Goal: Task Accomplishment & Management: Use online tool/utility

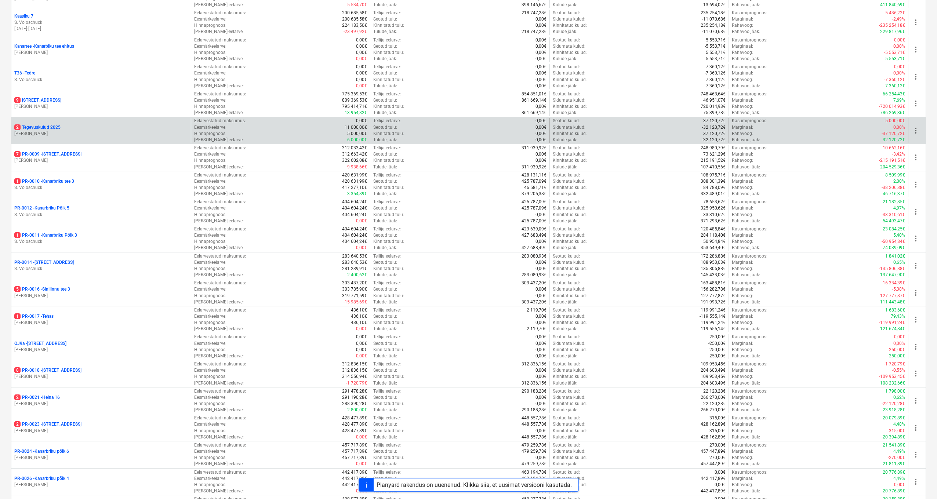
scroll to position [311, 0]
click at [28, 125] on p "2 Tegevuskulud 2025" at bounding box center [37, 128] width 46 height 6
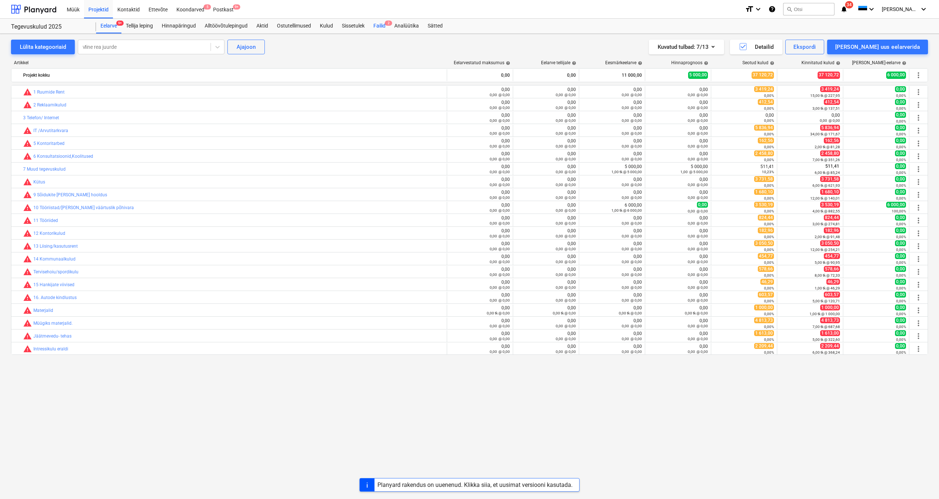
click at [384, 26] on div "Failid 2" at bounding box center [379, 26] width 21 height 15
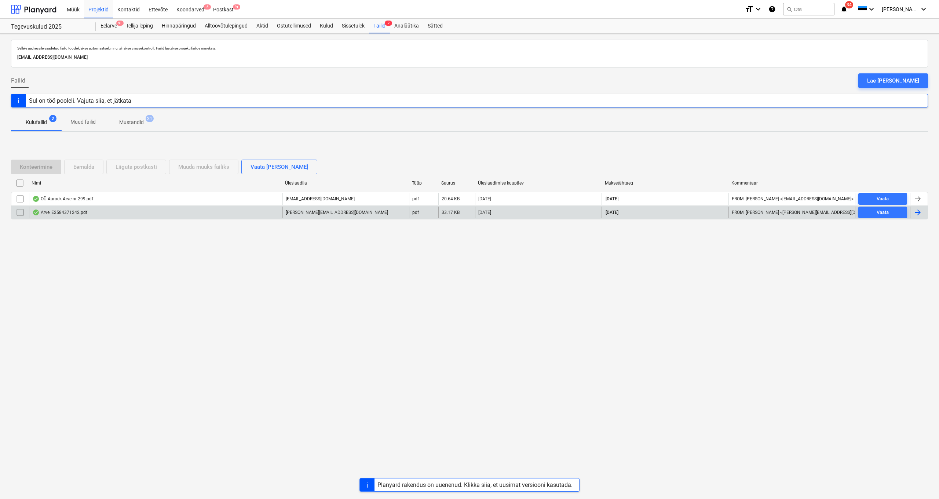
click at [51, 210] on div "Arve_E2584371242.pdf" at bounding box center [59, 213] width 55 height 6
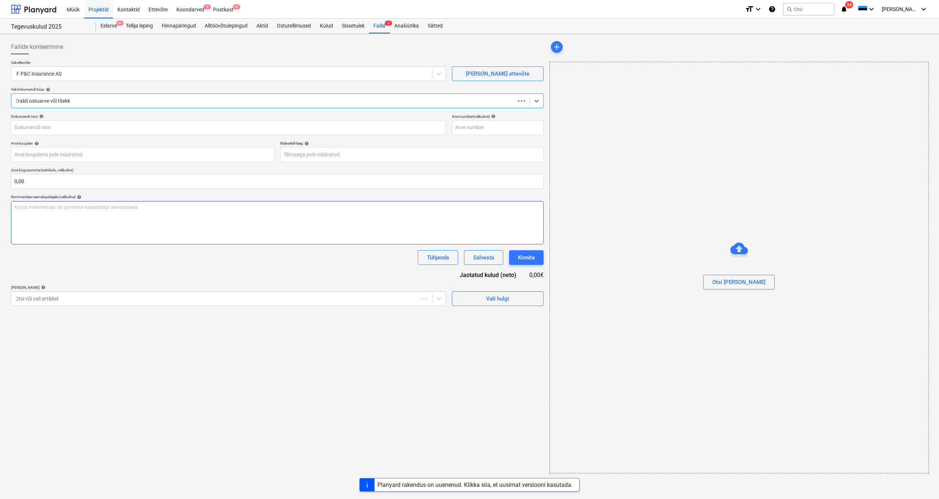
type input "E2584371242"
type input "[DATE]"
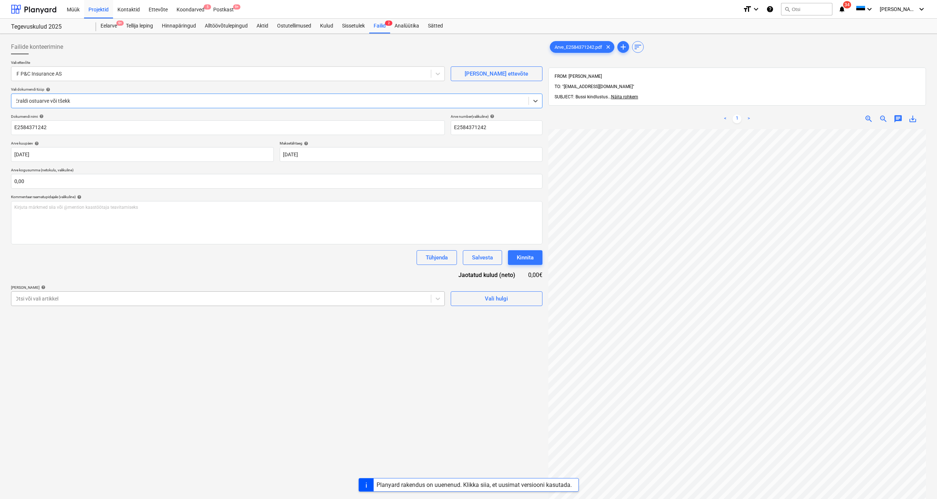
click at [245, 298] on div at bounding box center [221, 298] width 412 height 7
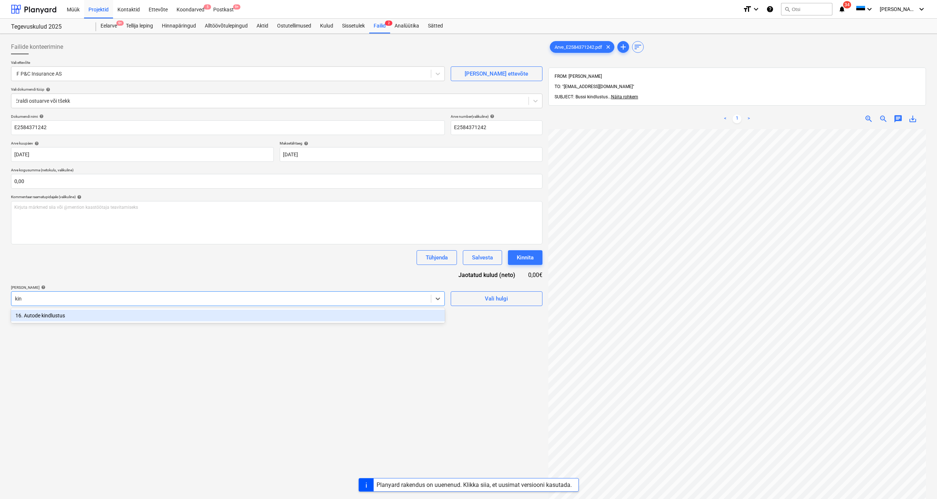
type input "kind"
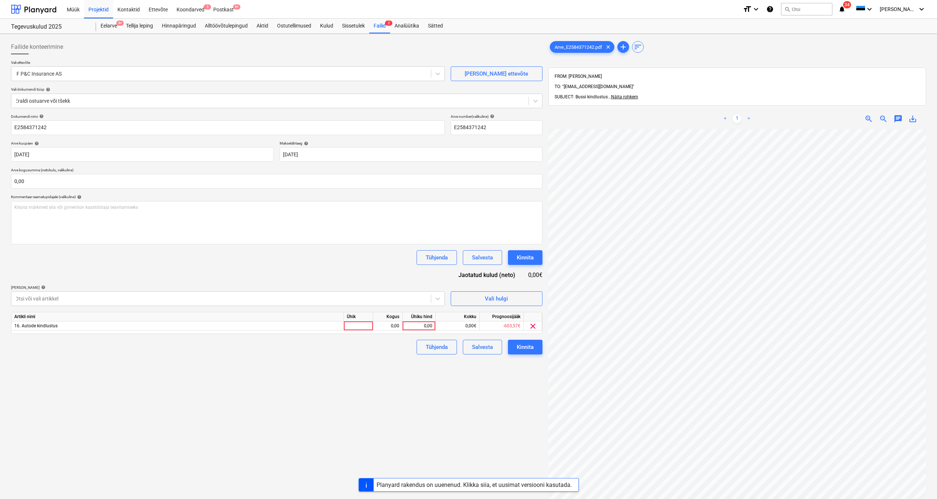
drag, startPoint x: 221, startPoint y: 434, endPoint x: 345, endPoint y: 401, distance: 128.4
click at [221, 434] on div "Failide konteerimine Vali ettevõte IF P&C Insurance AS [PERSON_NAME] uus ettevõ…" at bounding box center [276, 324] width 537 height 574
click at [424, 322] on div "0,00" at bounding box center [419, 325] width 27 height 9
type input "253,57"
click at [188, 179] on input "text" at bounding box center [276, 181] width 531 height 15
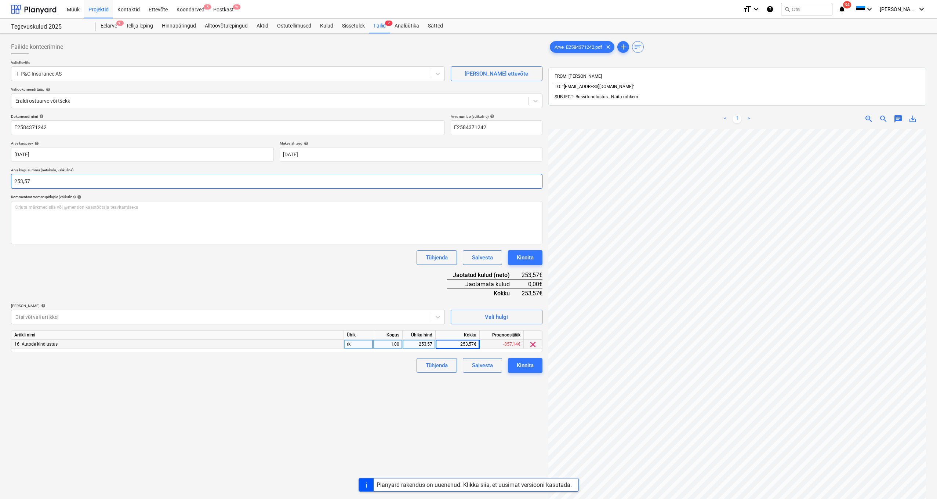
type input "253,57"
click at [213, 272] on div "Dokumendi nimi help E2584371242 Arve number (valikuline) help E2584371242 Arve …" at bounding box center [276, 243] width 531 height 259
click at [529, 368] on div "Kinnita" at bounding box center [525, 366] width 17 height 10
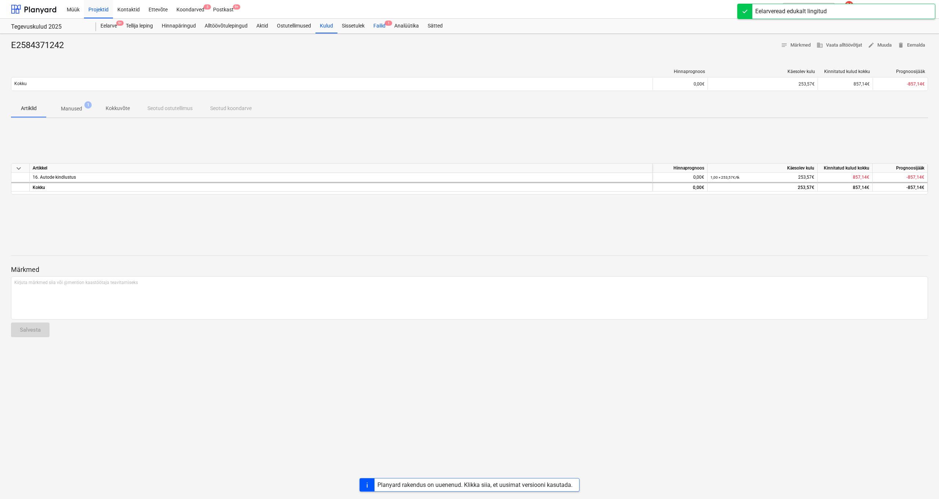
click at [381, 26] on div "Failid 1" at bounding box center [379, 26] width 21 height 15
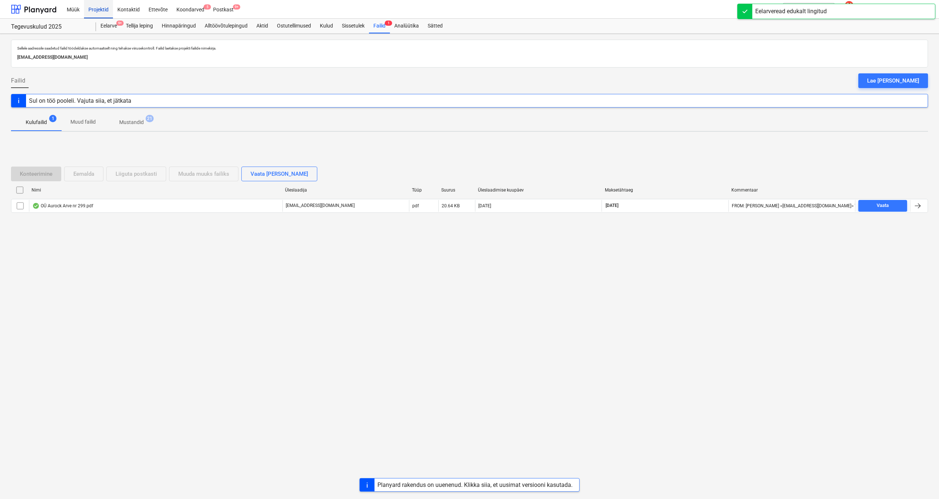
click at [103, 17] on header "Müük Projektid Kontaktid Ettevõte Koondarved 5 Postkast 9+ format_size keyboard…" at bounding box center [469, 17] width 939 height 34
click at [103, 11] on div "Projektid" at bounding box center [98, 9] width 29 height 19
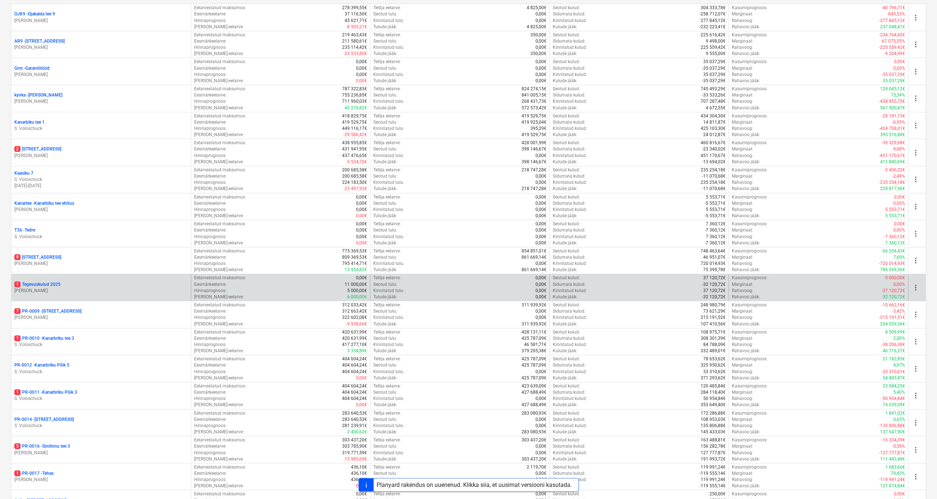
scroll to position [156, 0]
click at [41, 280] on p "1 Tegevuskulud 2025" at bounding box center [37, 283] width 46 height 6
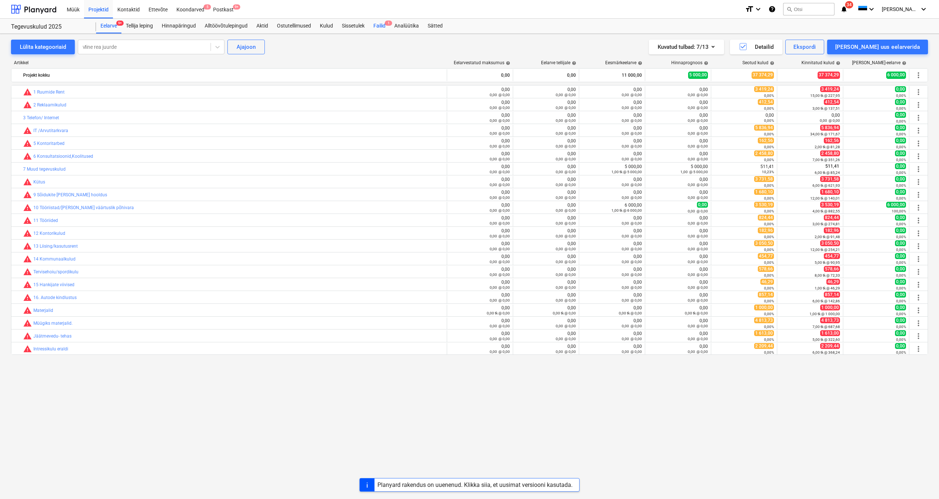
click at [381, 23] on div "Failid 1" at bounding box center [379, 26] width 21 height 15
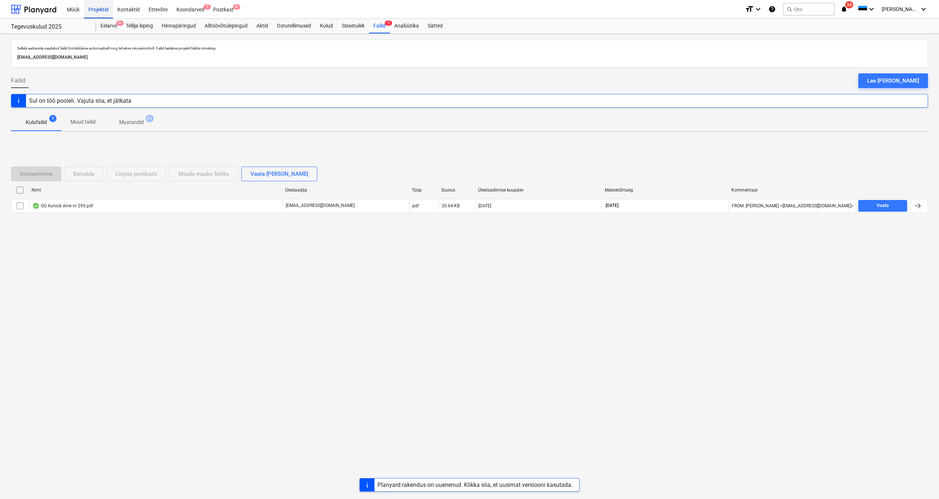
click at [95, 6] on div "Projektid" at bounding box center [98, 9] width 29 height 19
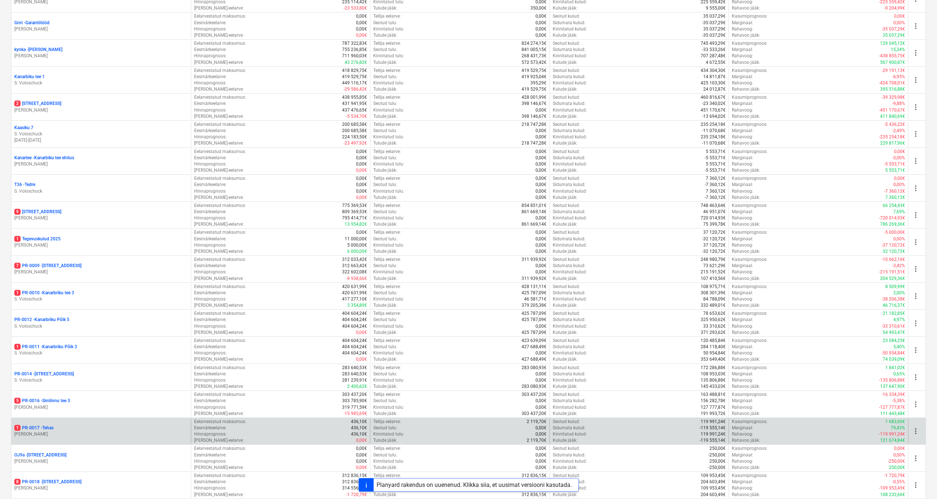
scroll to position [198, 0]
click at [47, 433] on p "[PERSON_NAME]" at bounding box center [101, 436] width 174 height 6
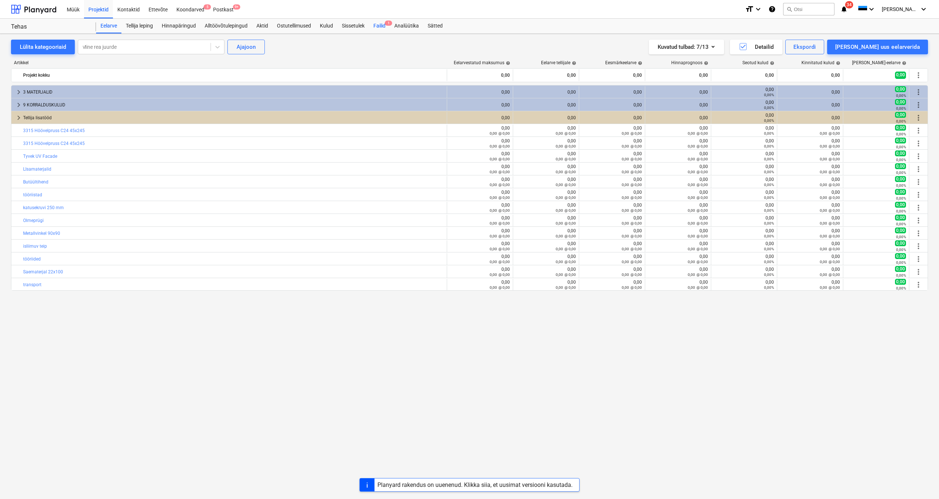
click at [381, 27] on div "Failid 1" at bounding box center [379, 26] width 21 height 15
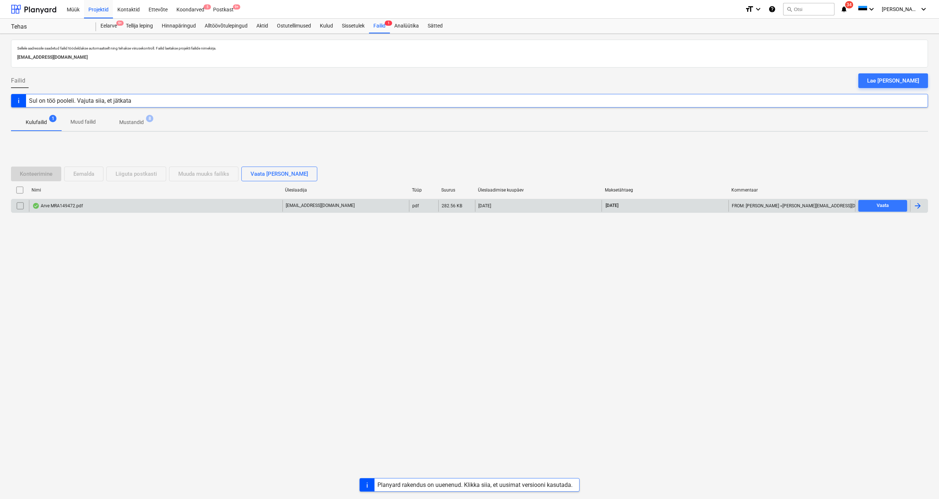
click at [67, 207] on div "Arve MRA149472.pdf" at bounding box center [57, 206] width 51 height 6
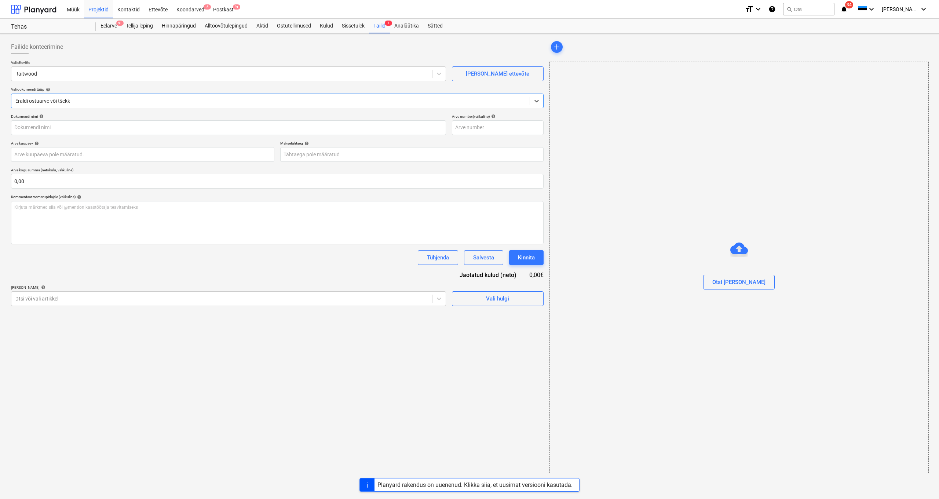
type input "MRA149472"
type input "[DATE]"
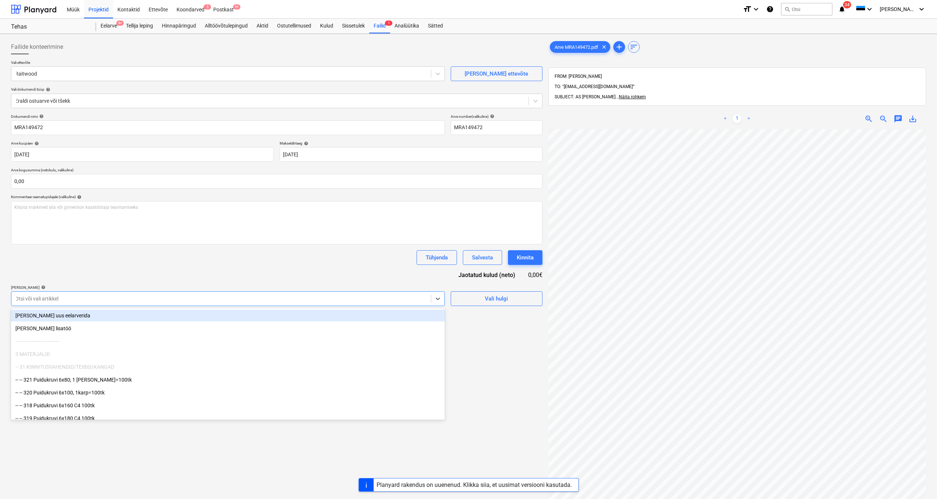
click at [284, 296] on div at bounding box center [221, 298] width 412 height 7
type input "45"
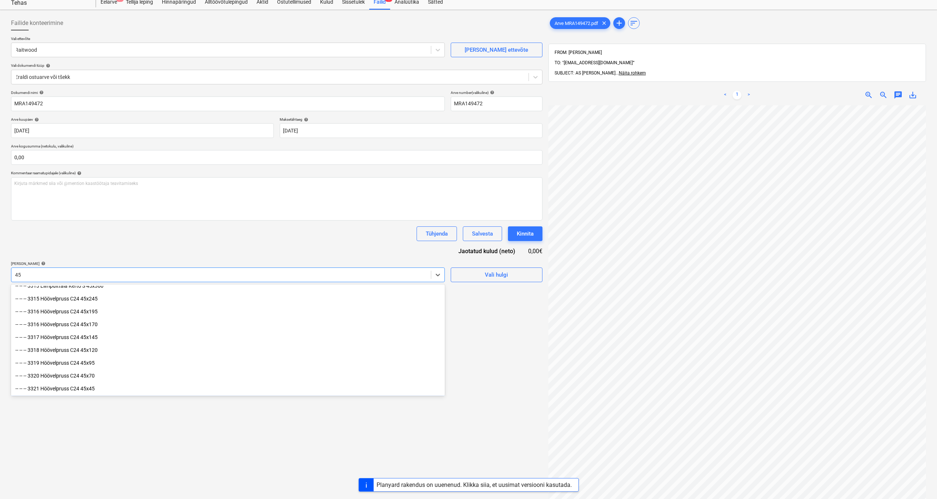
scroll to position [33, 0]
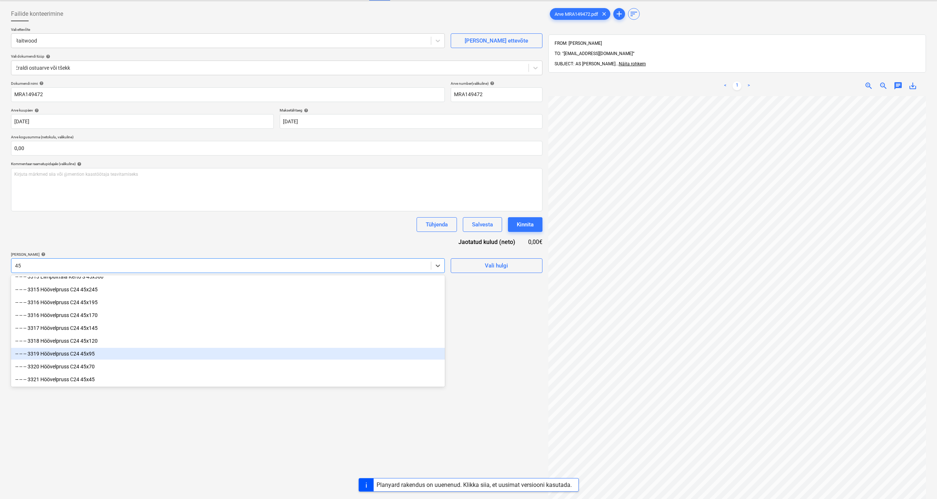
click at [94, 356] on div "-- -- -- 3319 Höövelpruss C24 45x95" at bounding box center [228, 354] width 434 height 12
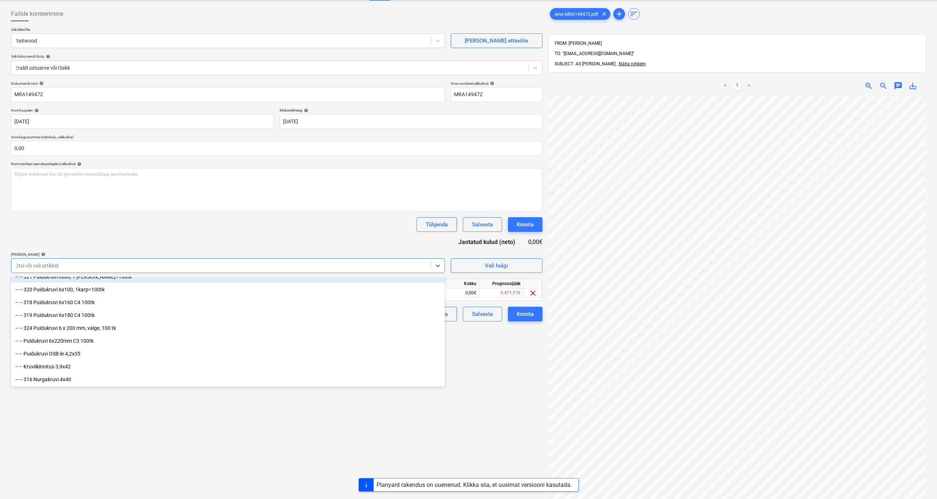
click at [133, 230] on div "Tühjenda Salvesta Kinnita" at bounding box center [276, 224] width 531 height 15
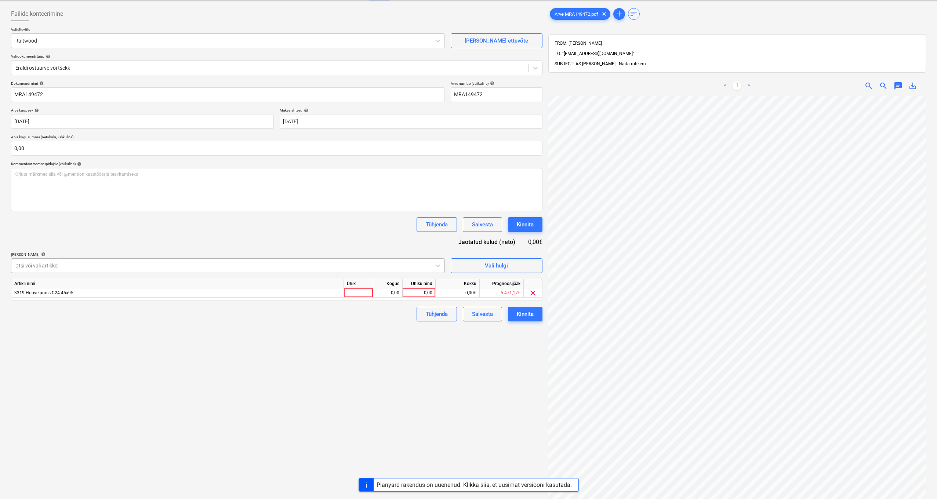
click at [351, 263] on div at bounding box center [221, 265] width 412 height 7
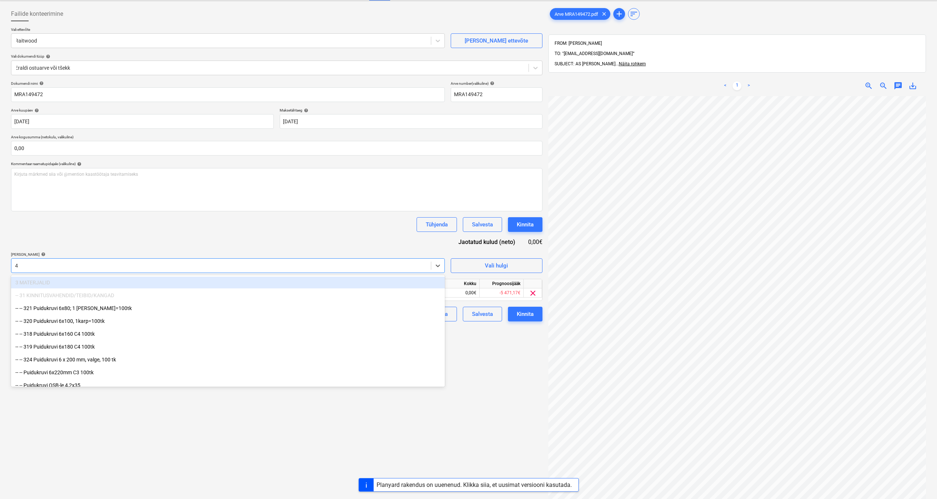
type input "45"
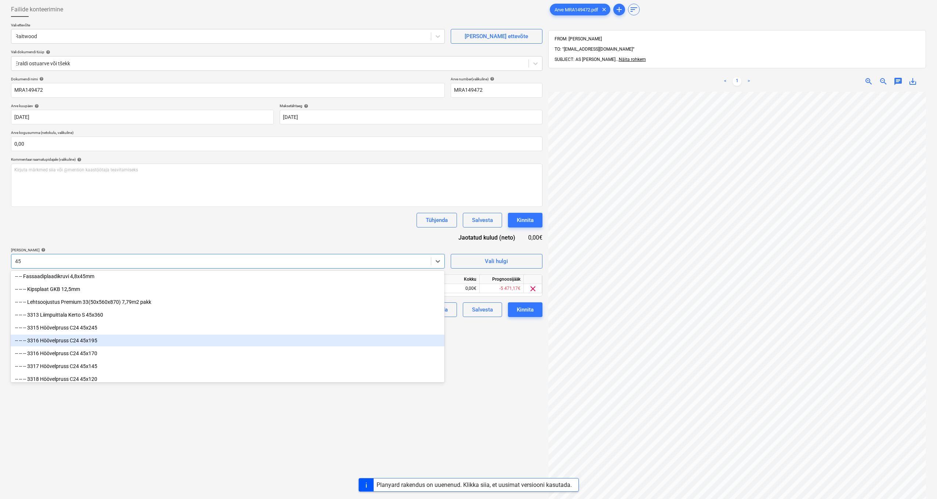
scroll to position [37, 1]
click at [102, 340] on div "-- -- -- 3316 Höövelpruss C24 45x195" at bounding box center [227, 341] width 434 height 12
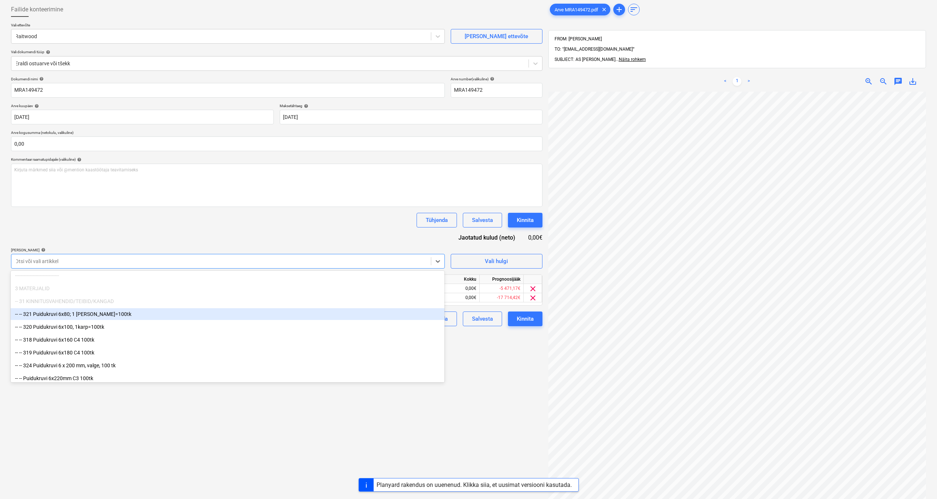
scroll to position [37, 0]
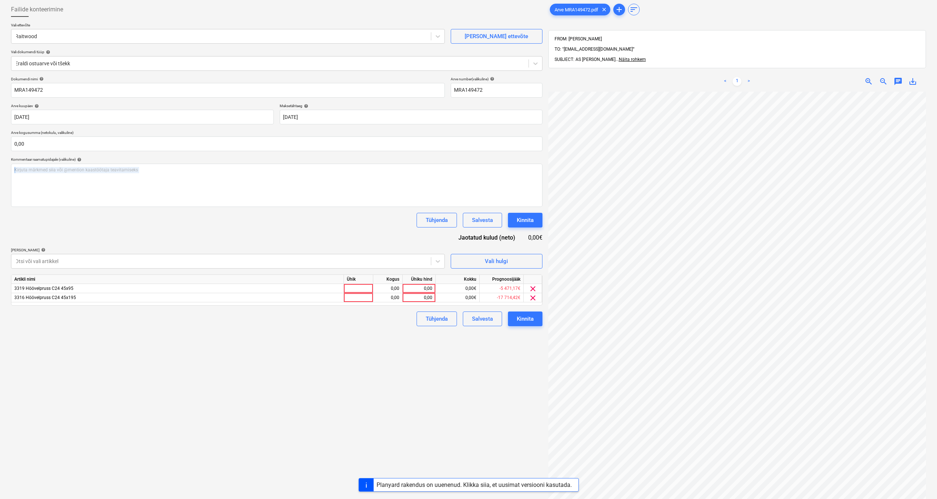
click at [200, 209] on div "Dokumendi nimi help MRA149472 Arve number (valikuline) help MRA149472 Arve kuup…" at bounding box center [276, 202] width 531 height 250
click at [419, 287] on div "0,00" at bounding box center [419, 288] width 27 height 9
type input "3563,85"
click at [196, 143] on input "text" at bounding box center [276, 143] width 531 height 15
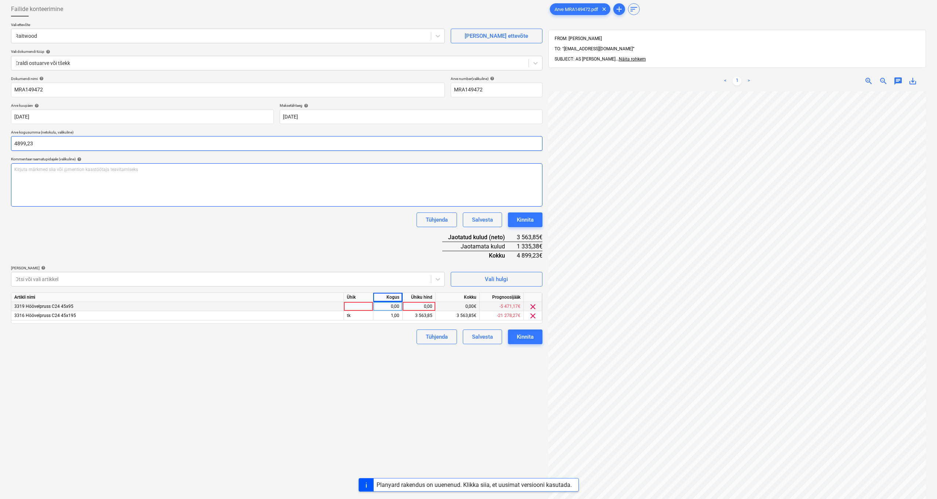
type input "4 899,23"
click at [474, 405] on div "Failide konteerimine Vali ettevõte Raitwood [PERSON_NAME] uus ettevõte Vali dok…" at bounding box center [276, 286] width 537 height 574
click at [421, 306] on div "0,00" at bounding box center [419, 306] width 27 height 9
type input "1335,38"
click at [523, 335] on div "Kinnita" at bounding box center [525, 337] width 17 height 10
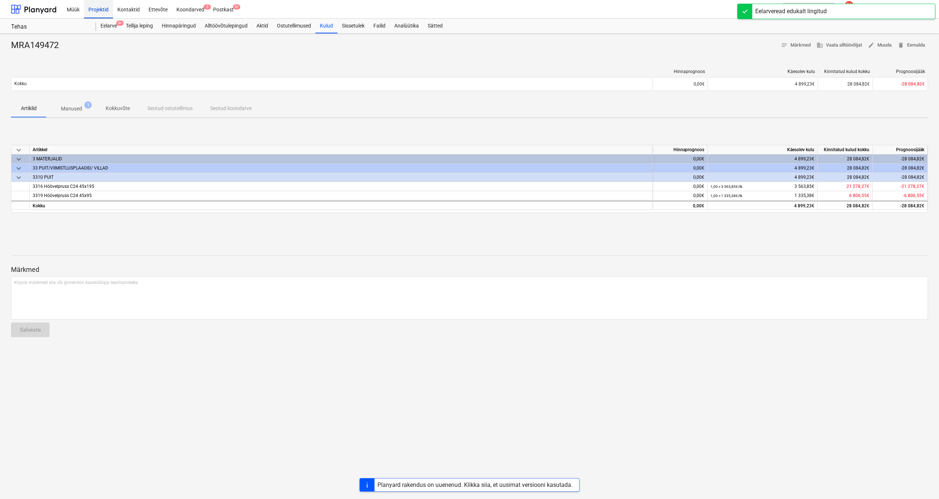
click at [99, 8] on div "Projektid" at bounding box center [98, 9] width 29 height 19
